Goal: Task Accomplishment & Management: Complete application form

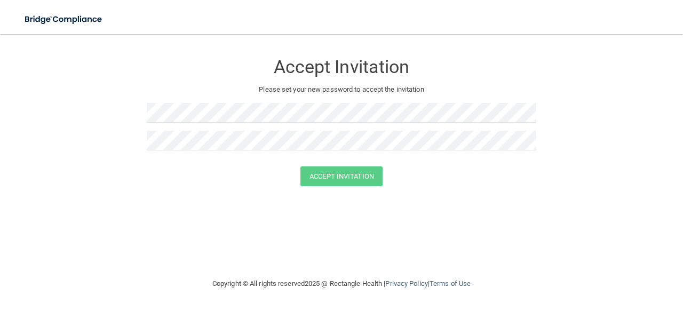
click at [218, 129] on div at bounding box center [341, 117] width 389 height 28
click at [347, 173] on button "Accept Invitation" at bounding box center [341, 176] width 82 height 20
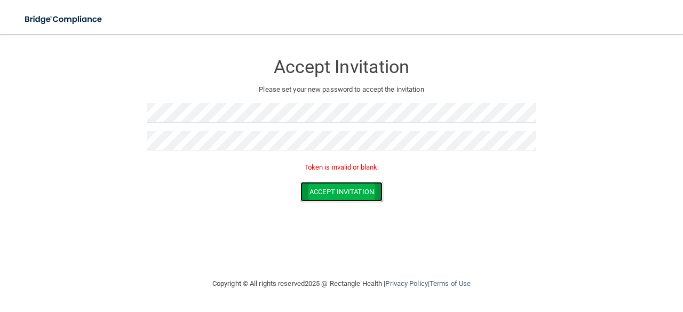
click at [372, 200] on button "Accept Invitation" at bounding box center [341, 192] width 82 height 20
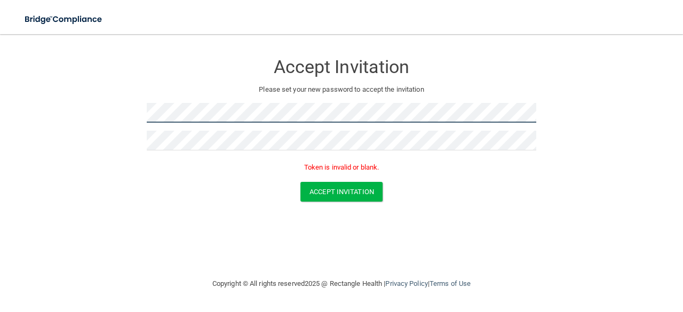
click at [0, 140] on main "Accept Invitation Please set your new password to accept the invitation Token i…" at bounding box center [341, 173] width 683 height 278
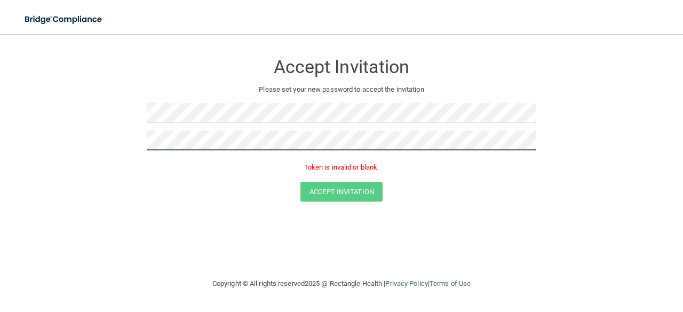
click at [0, 121] on main "Accept Invitation Please set your new password to accept the invitation Token i…" at bounding box center [341, 173] width 683 height 278
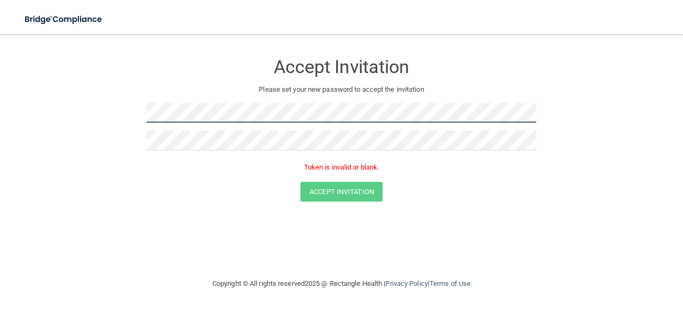
click at [0, 91] on main "Accept Invitation Please set your new password to accept the invitation Token i…" at bounding box center [341, 173] width 683 height 278
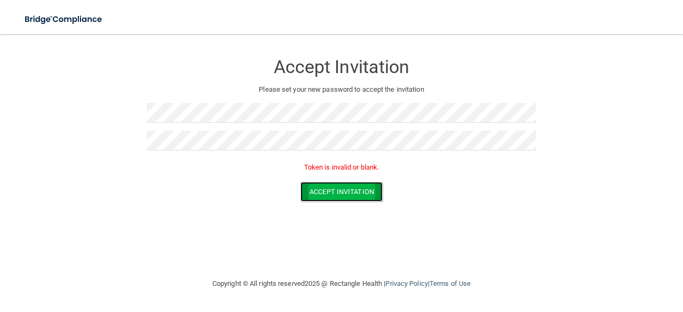
click at [352, 194] on button "Accept Invitation" at bounding box center [341, 192] width 82 height 20
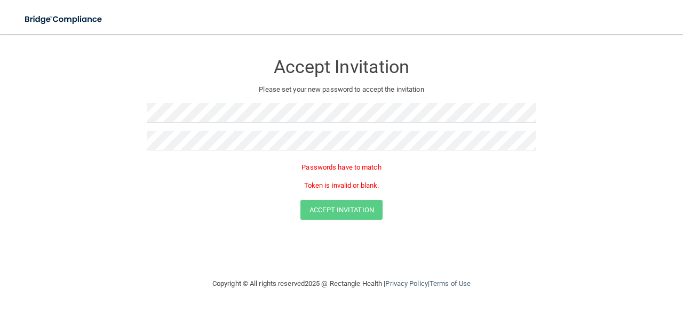
click at [348, 231] on form "Accept Invitation Please set your new password to accept the invitation Passwor…" at bounding box center [341, 139] width 640 height 188
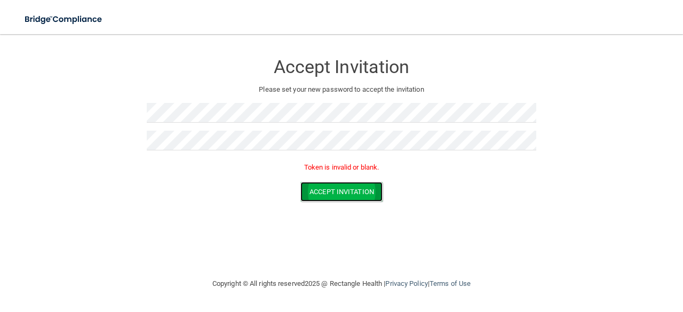
click at [351, 198] on button "Accept Invitation" at bounding box center [341, 192] width 82 height 20
